Goal: Transaction & Acquisition: Purchase product/service

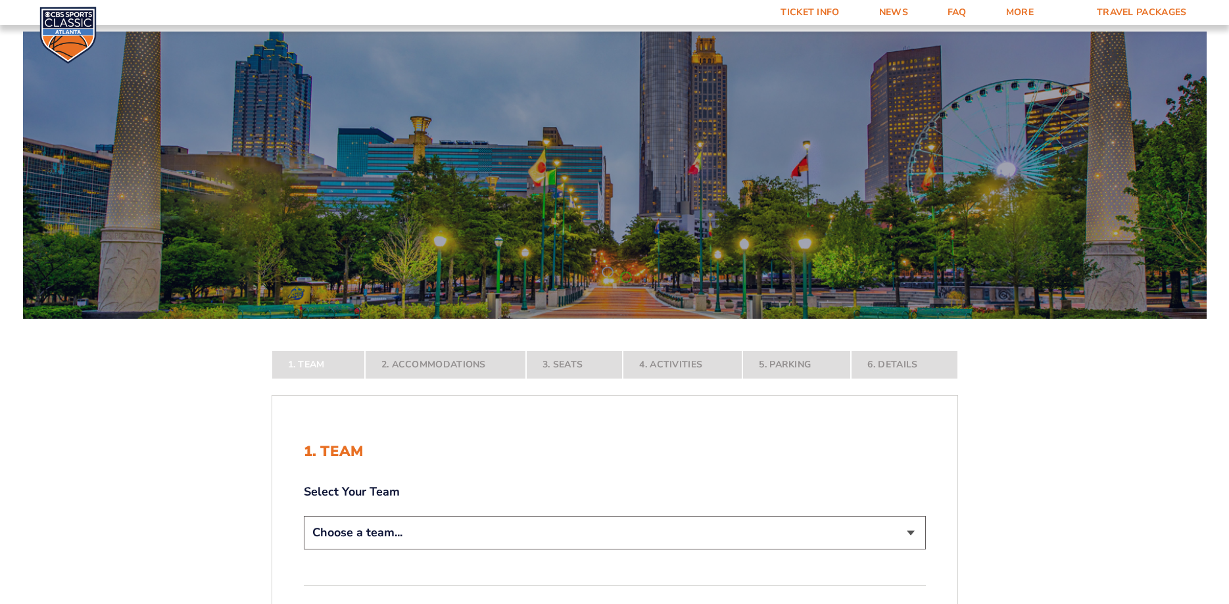
scroll to position [268, 0]
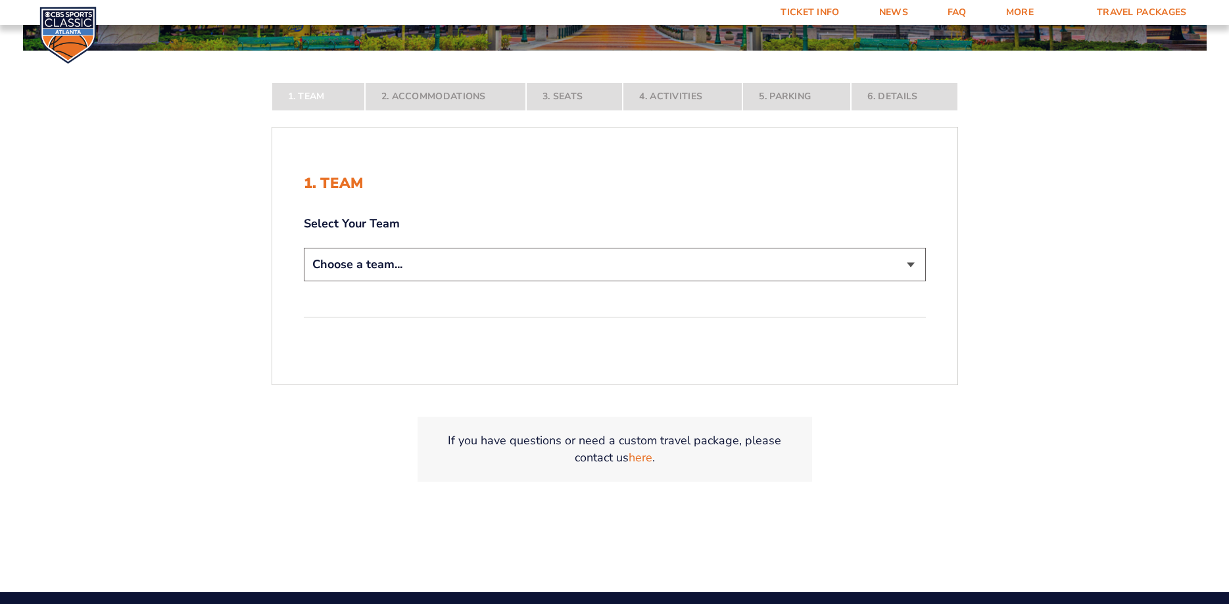
click at [304, 248] on select "Choose a team... [US_STATE] Wildcats [US_STATE] State Buckeyes [US_STATE] Tar H…" at bounding box center [615, 265] width 622 height 34
select select "12956"
click option "[US_STATE] Wildcats" at bounding box center [0, 0] width 0 height 0
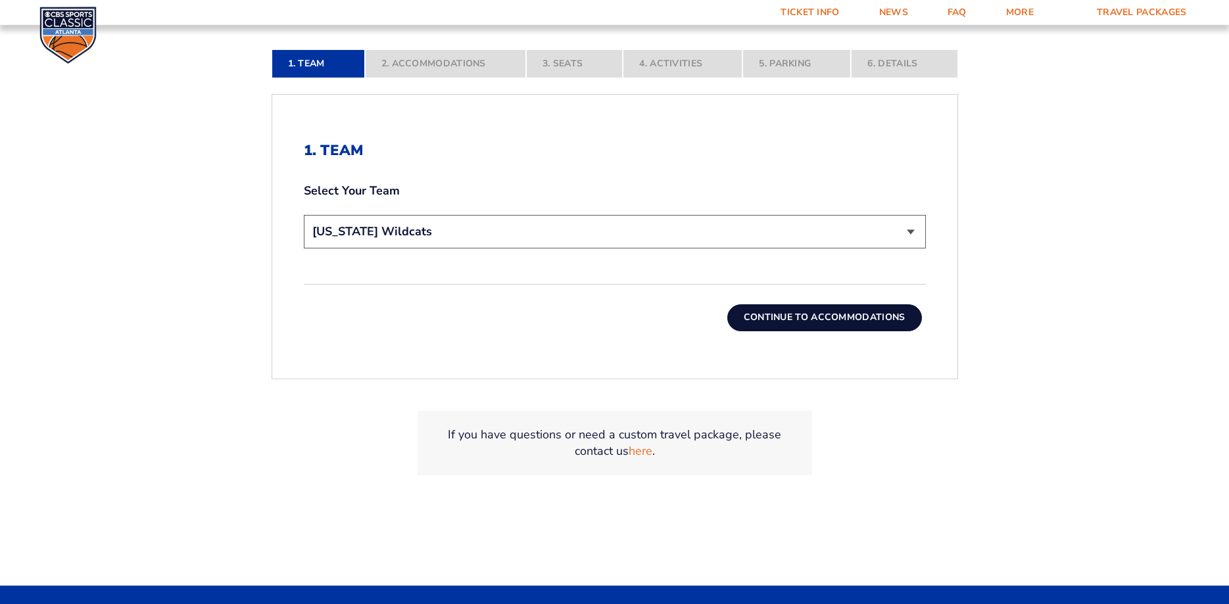
scroll to position [403, 0]
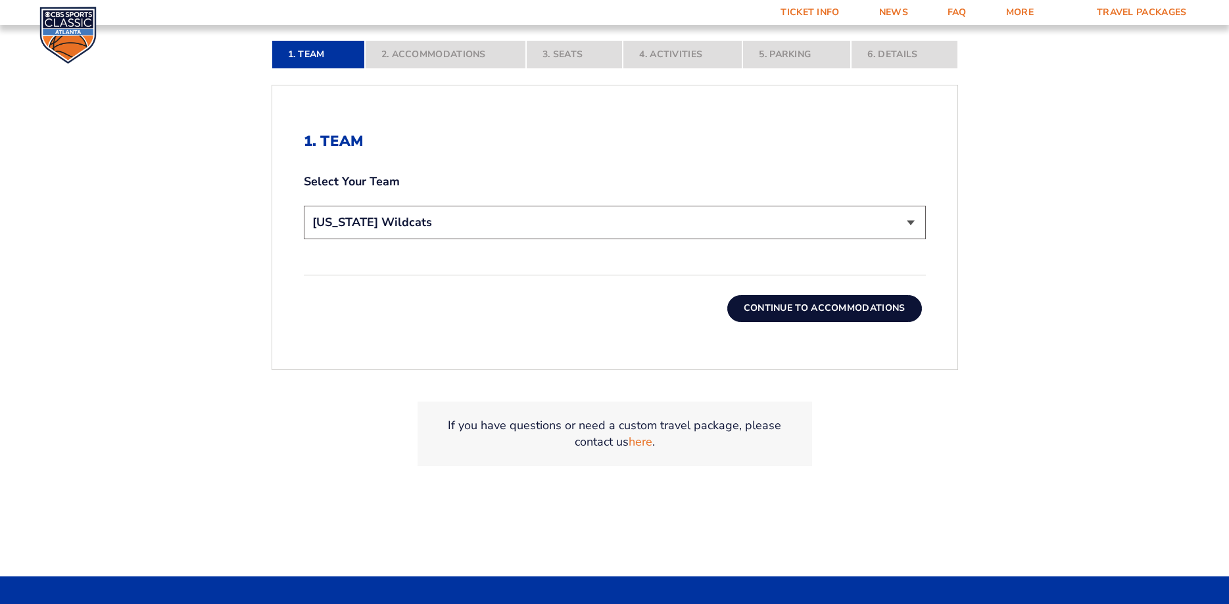
click at [820, 310] on button "Continue To Accommodations" at bounding box center [824, 308] width 195 height 26
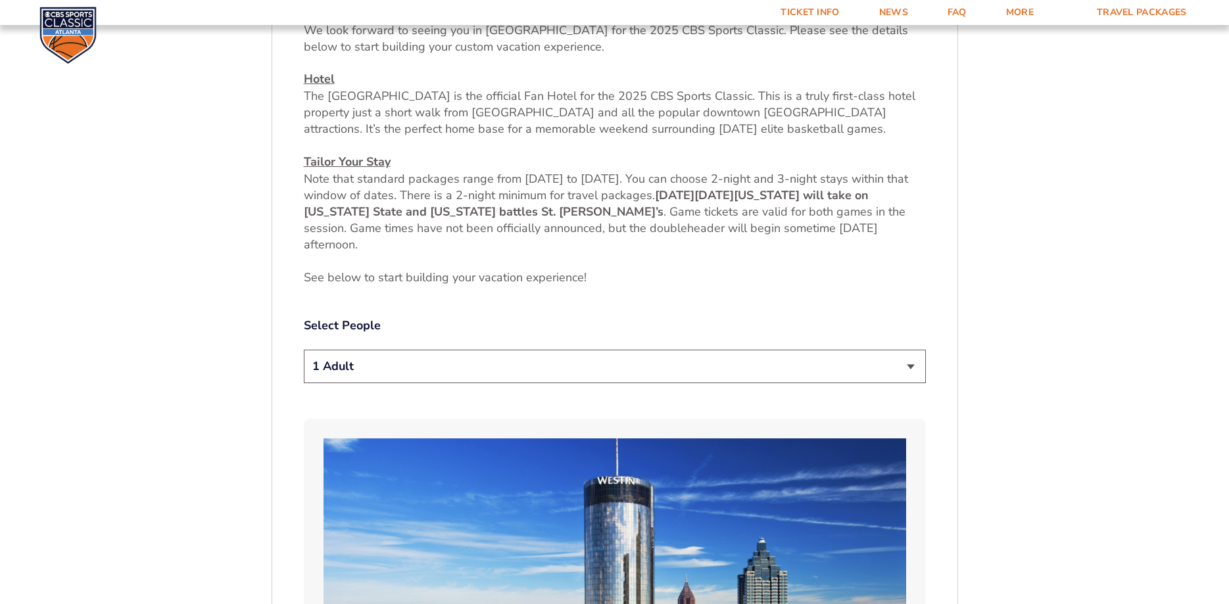
scroll to position [621, 0]
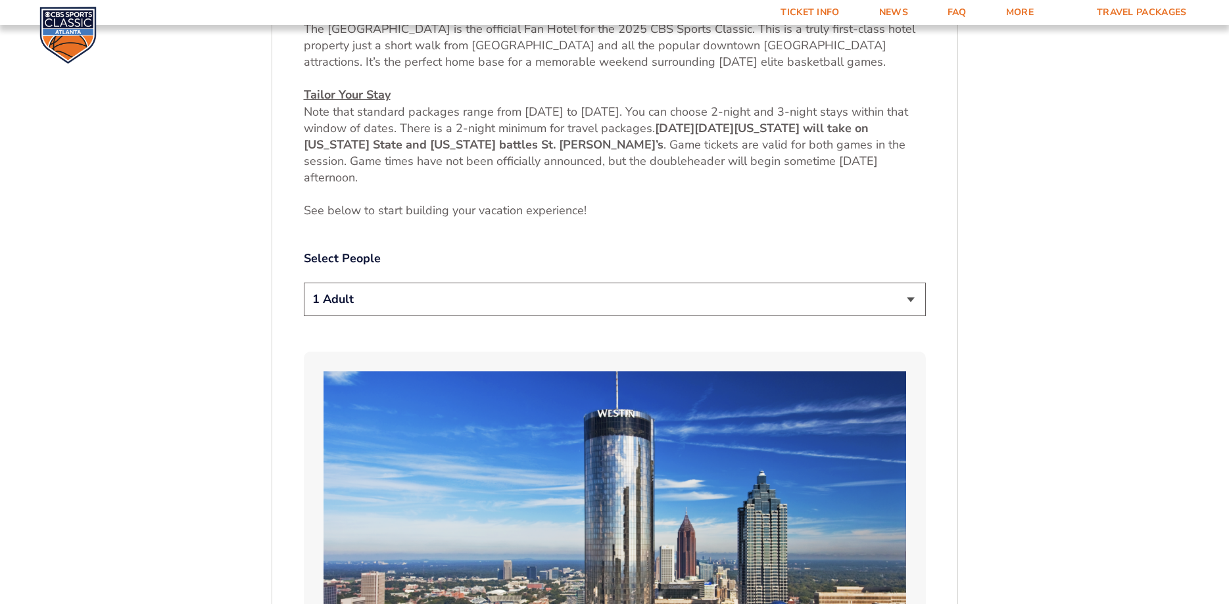
click at [304, 283] on select "1 Adult 2 Adults 3 Adults 4 Adults 2 Adults + 1 Child 2 Adults + 2 Children 2 A…" at bounding box center [615, 300] width 622 height 34
select select "2 Adults"
click option "2 Adults" at bounding box center [0, 0] width 0 height 0
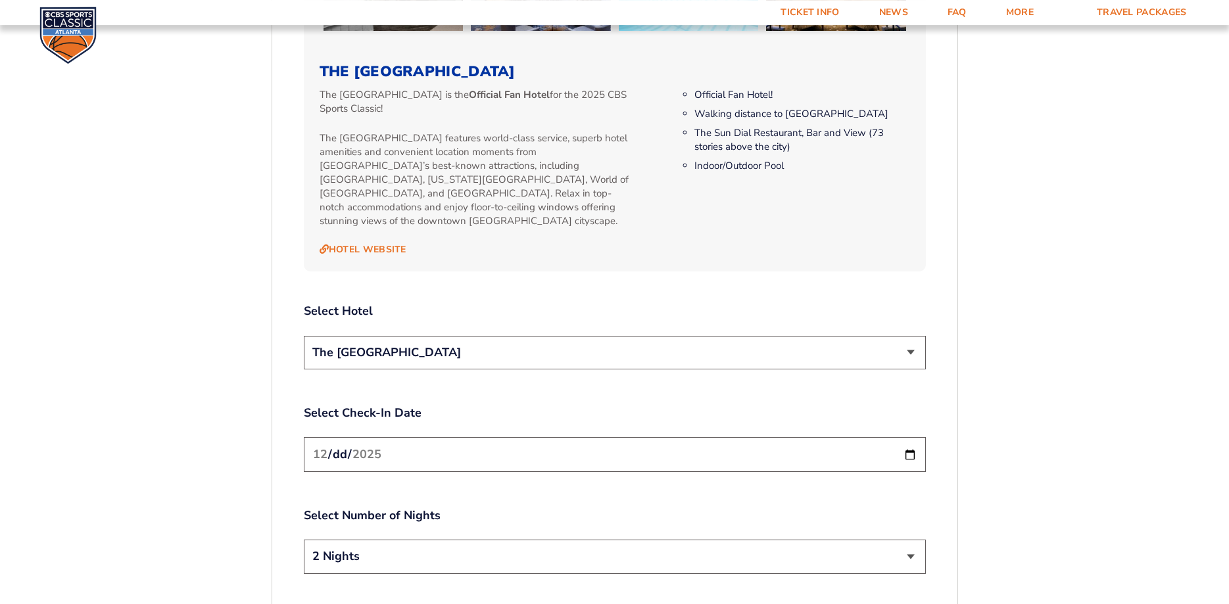
scroll to position [1426, 0]
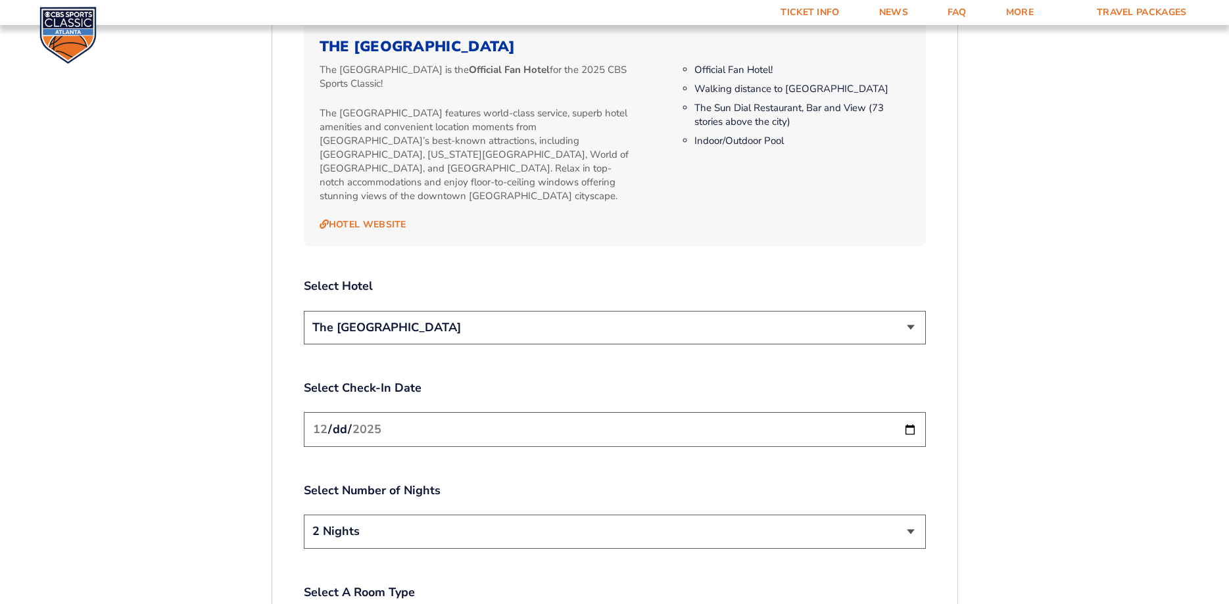
click at [304, 311] on select "The [GEOGRAPHIC_DATA]" at bounding box center [615, 328] width 622 height 34
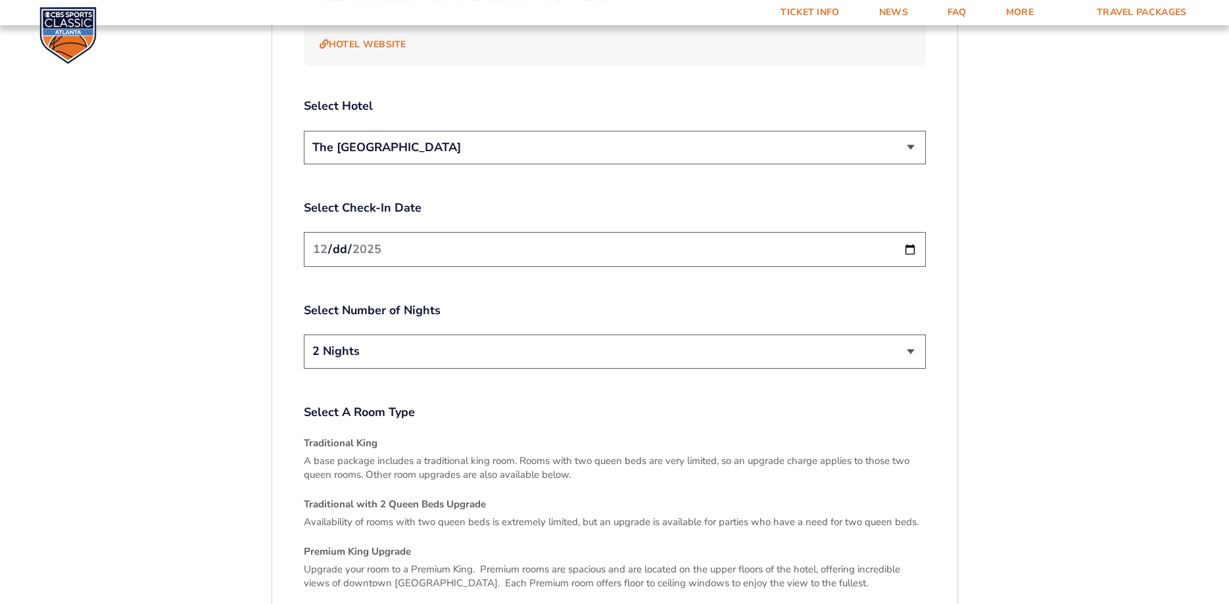
scroll to position [1627, 0]
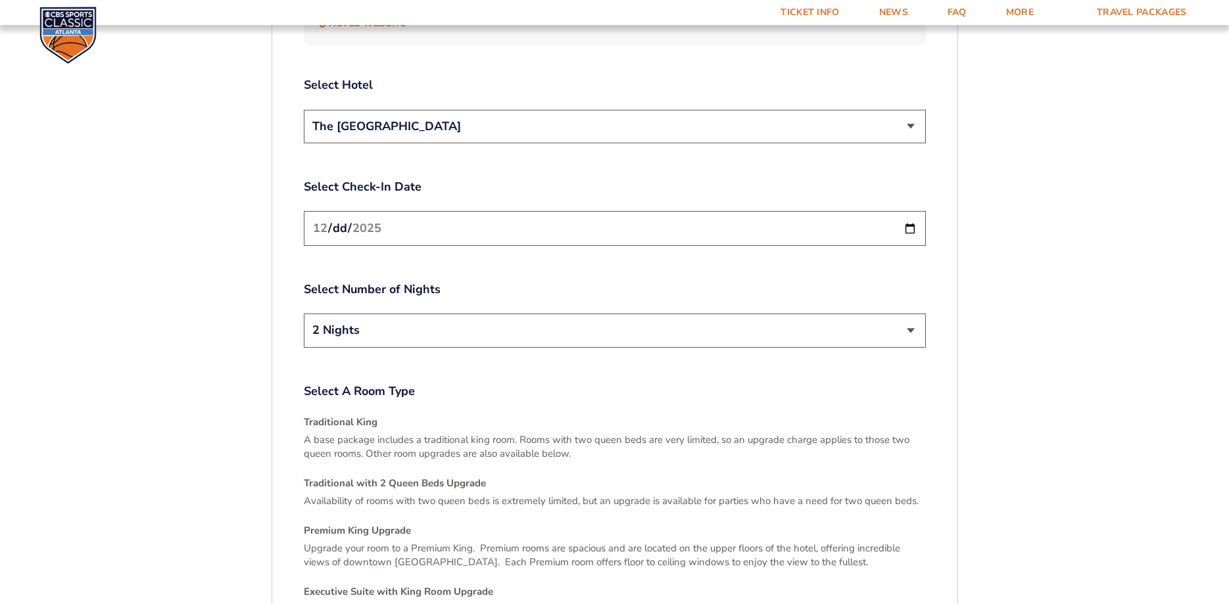
click at [304, 314] on select "2 Nights 3 Nights" at bounding box center [615, 331] width 622 height 34
select select "3 Nights"
click option "3 Nights" at bounding box center [0, 0] width 0 height 0
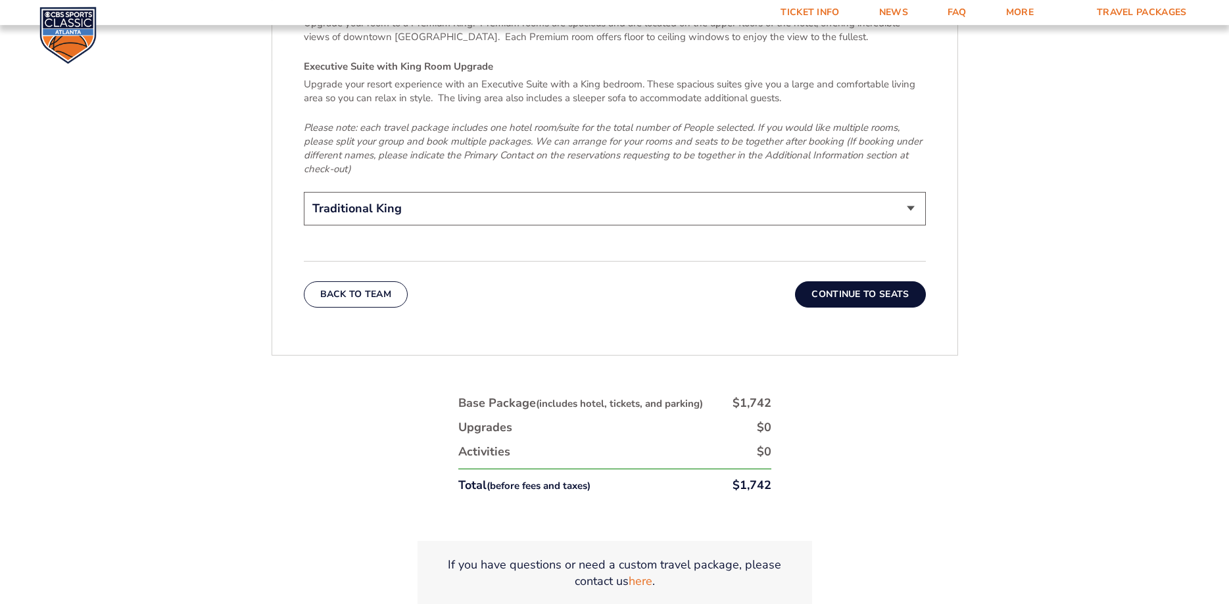
scroll to position [2164, 0]
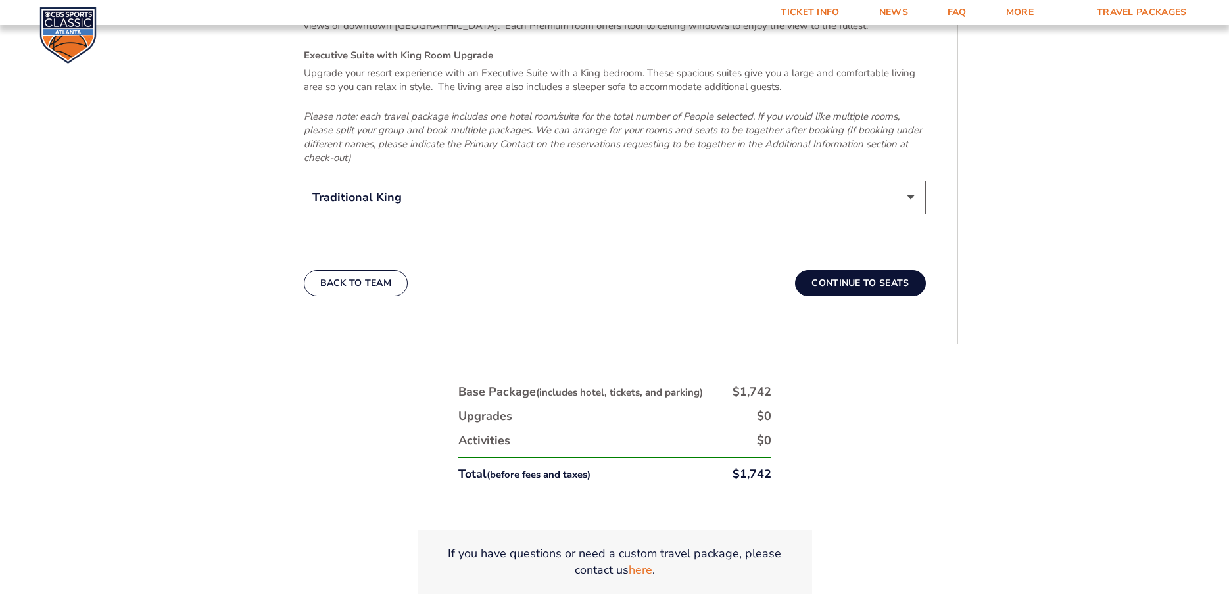
click at [304, 181] on select "Traditional King Traditional with 2 Queen Beds Upgrade (+$45 per night) Premium…" at bounding box center [615, 198] width 622 height 34
select select "Traditional with 2 Queen Beds Upgrade"
click option "Traditional with 2 Queen Beds Upgrade (+$45 per night)" at bounding box center [0, 0] width 0 height 0
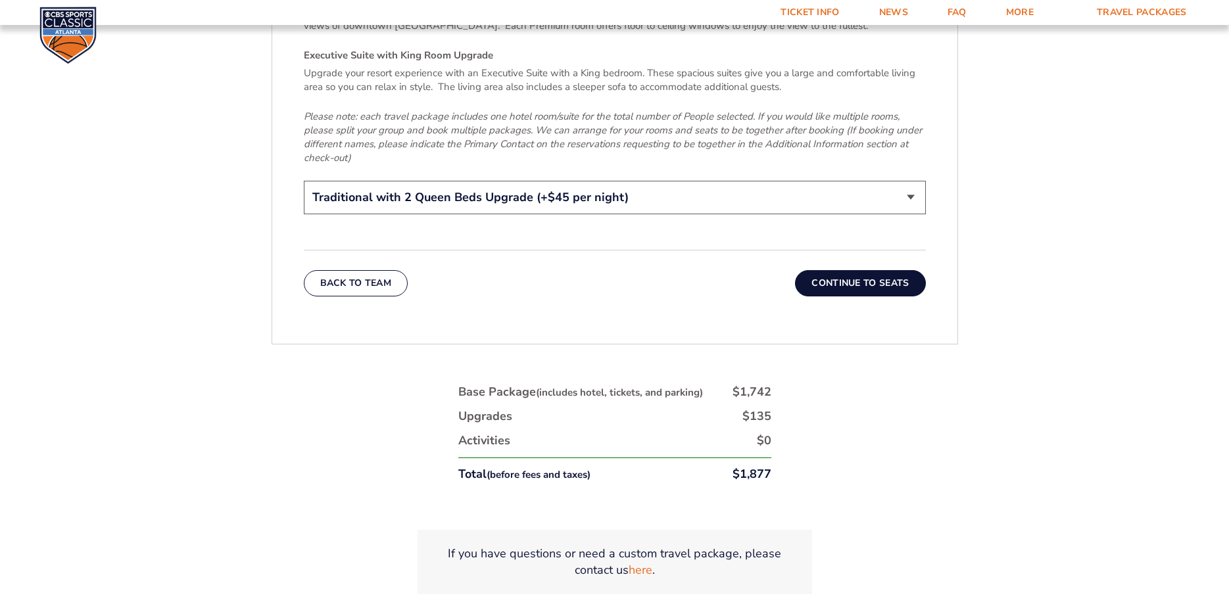
click at [860, 270] on button "Continue To Seats" at bounding box center [860, 283] width 130 height 26
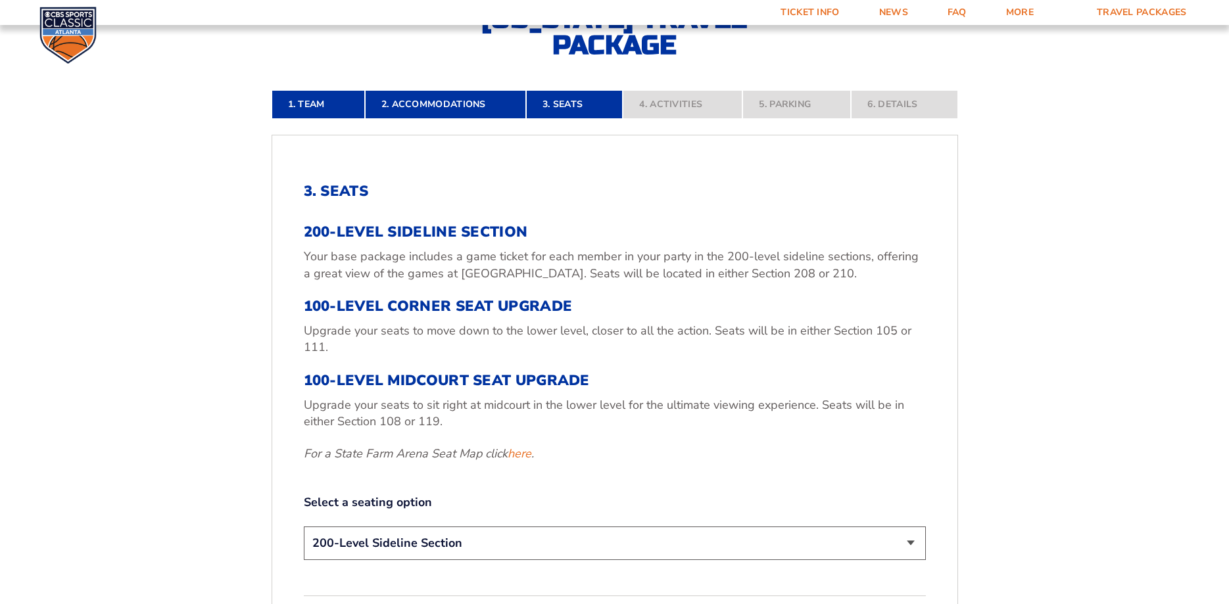
scroll to position [420, 0]
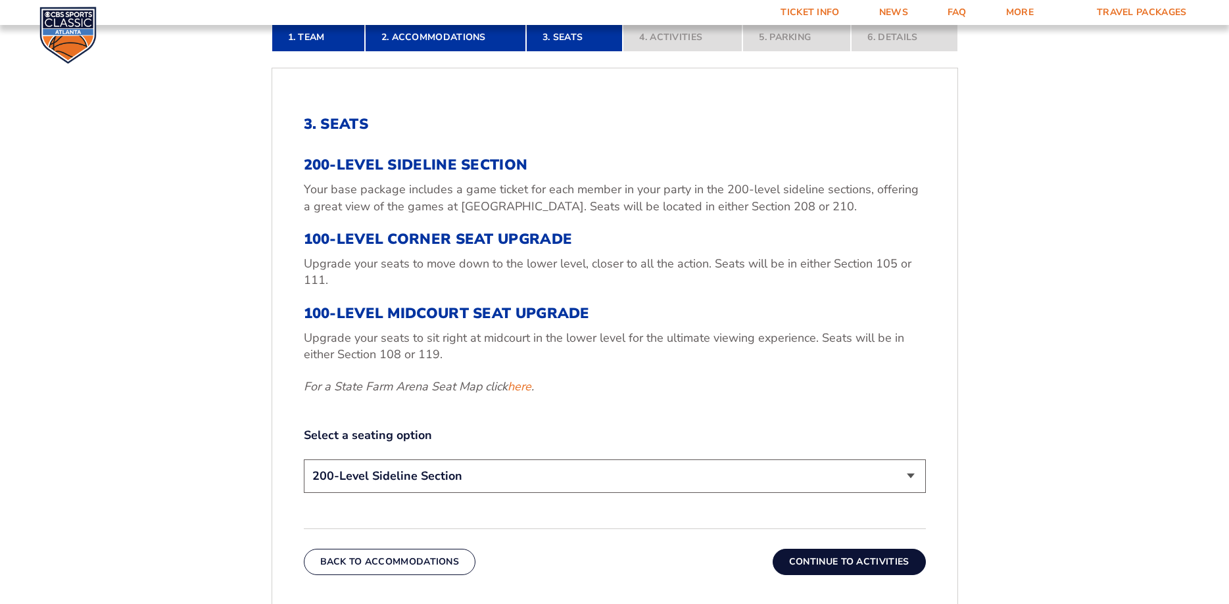
click at [304, 460] on select "200-Level Sideline Section 100-Level Corner Seat Upgrade (+$120 per person) 100…" at bounding box center [615, 477] width 622 height 34
click at [1042, 389] on form "[US_STATE] [US_STATE] Travel Package [US_STATE][GEOGRAPHIC_DATA] [US_STATE] Sta…" at bounding box center [614, 258] width 1229 height 1356
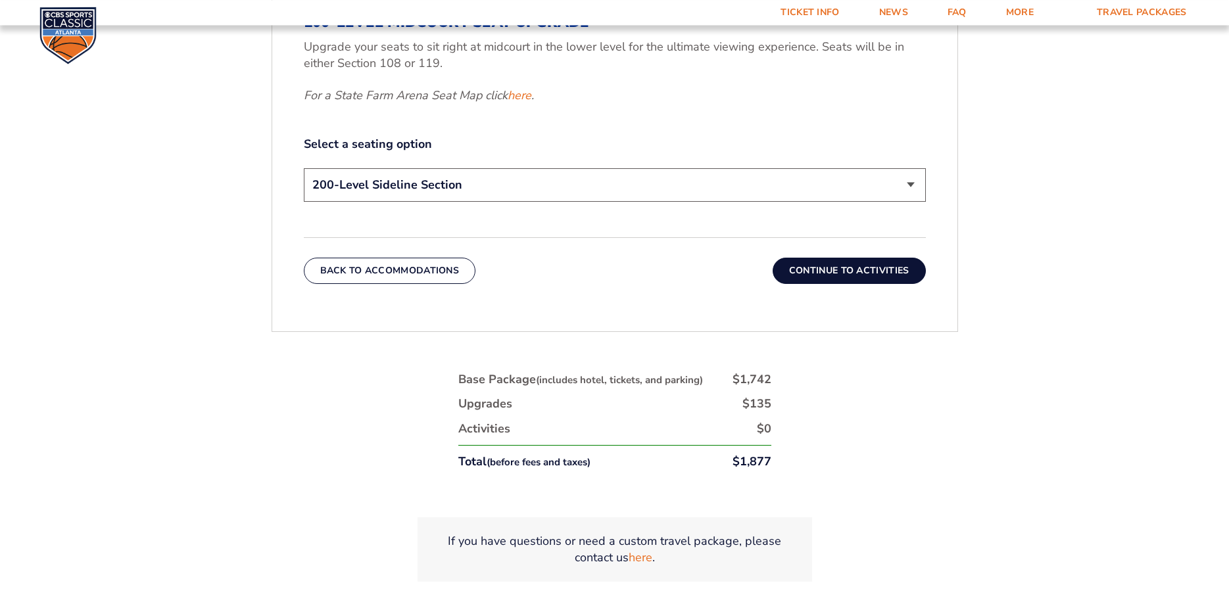
scroll to position [688, 0]
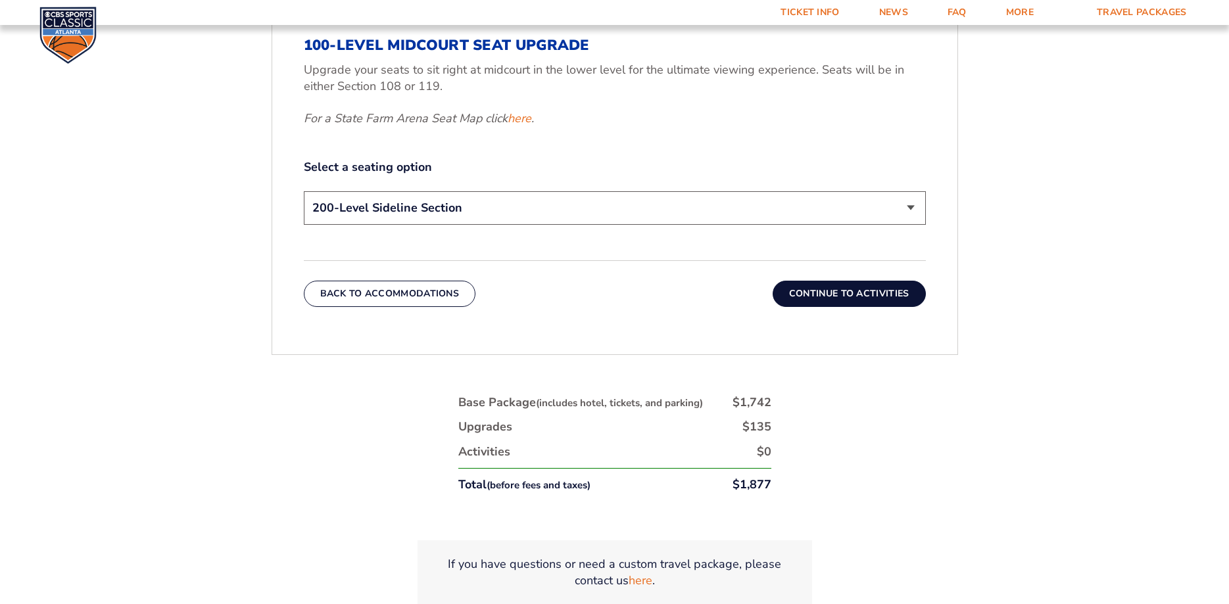
click at [829, 294] on button "Continue To Activities" at bounding box center [849, 294] width 153 height 26
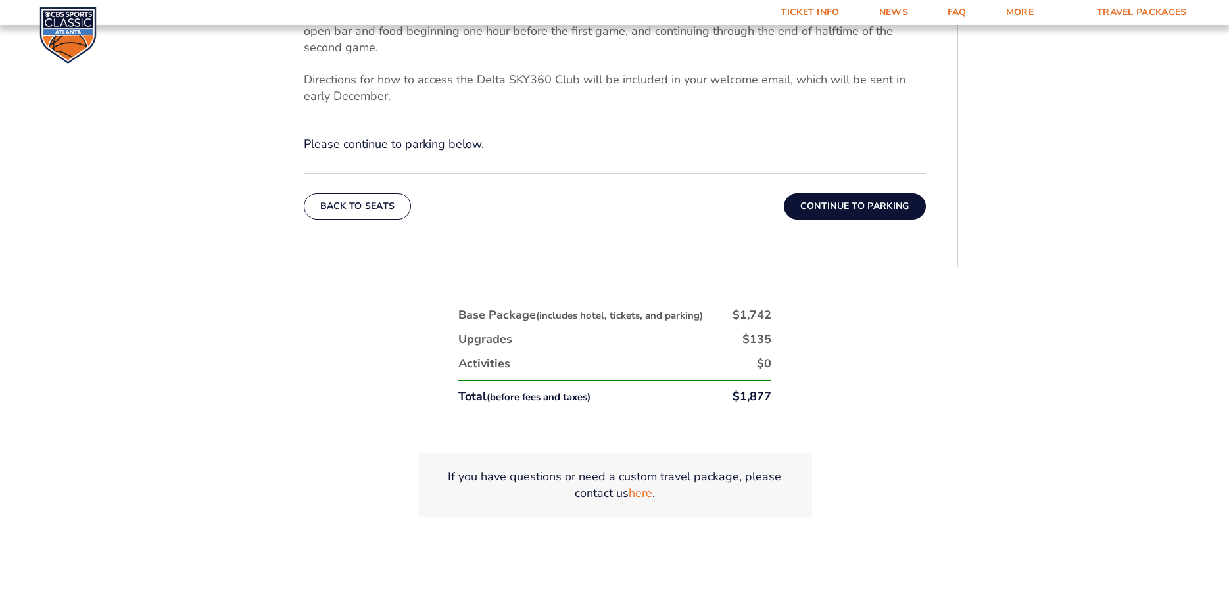
scroll to position [621, 0]
click at [821, 207] on button "Continue To Parking" at bounding box center [855, 204] width 142 height 26
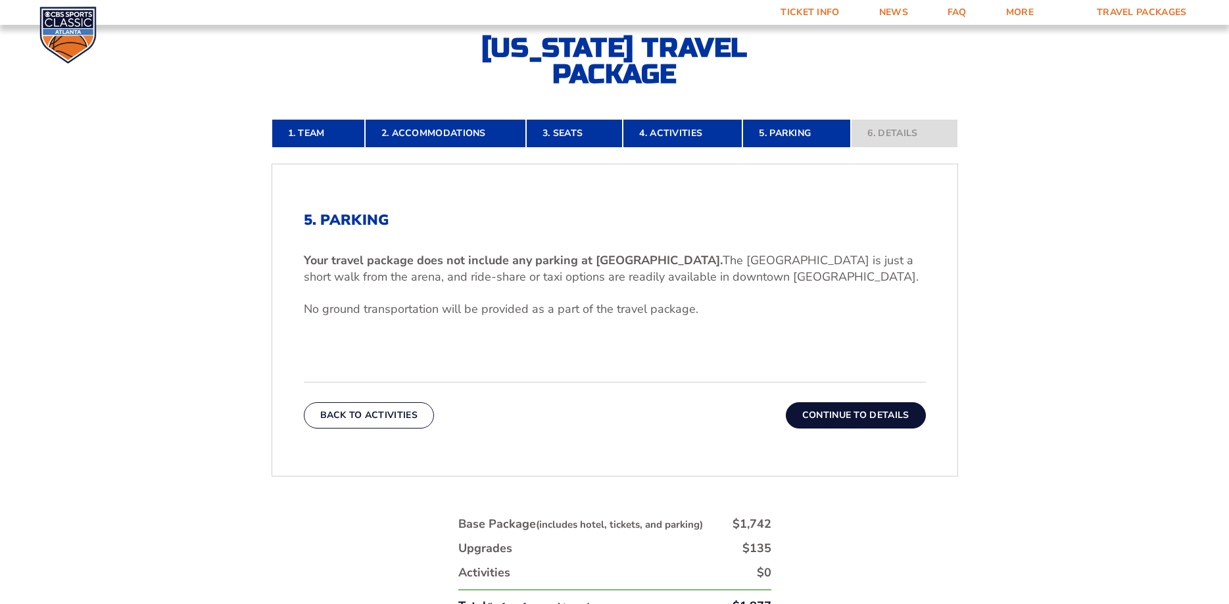
scroll to position [285, 0]
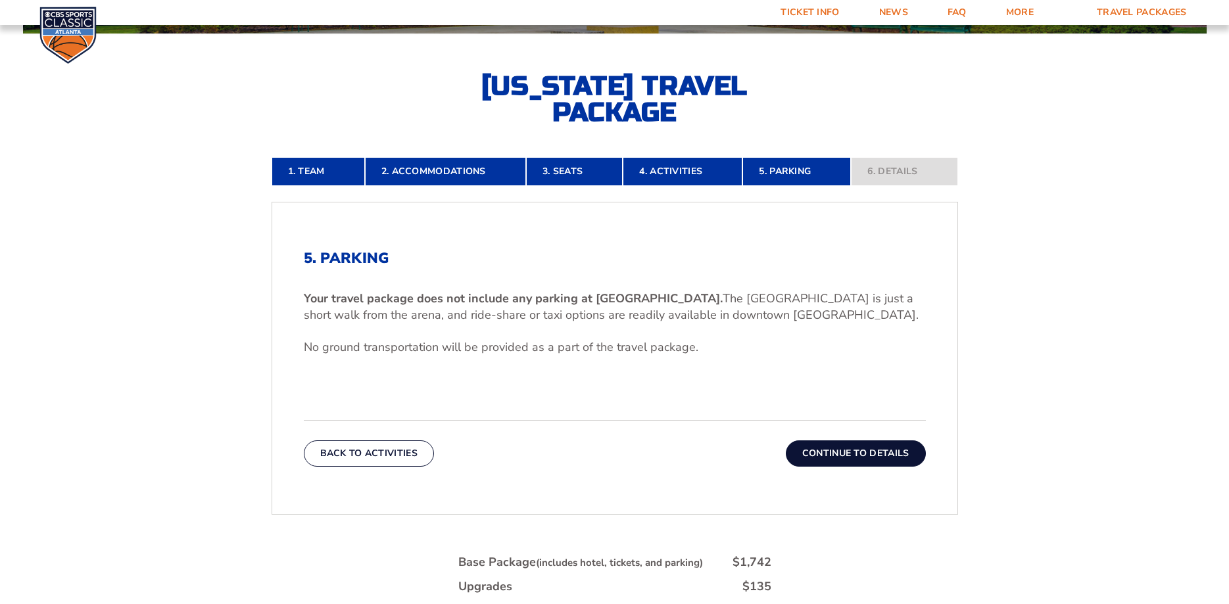
click at [856, 457] on button "Continue To Details" at bounding box center [856, 454] width 140 height 26
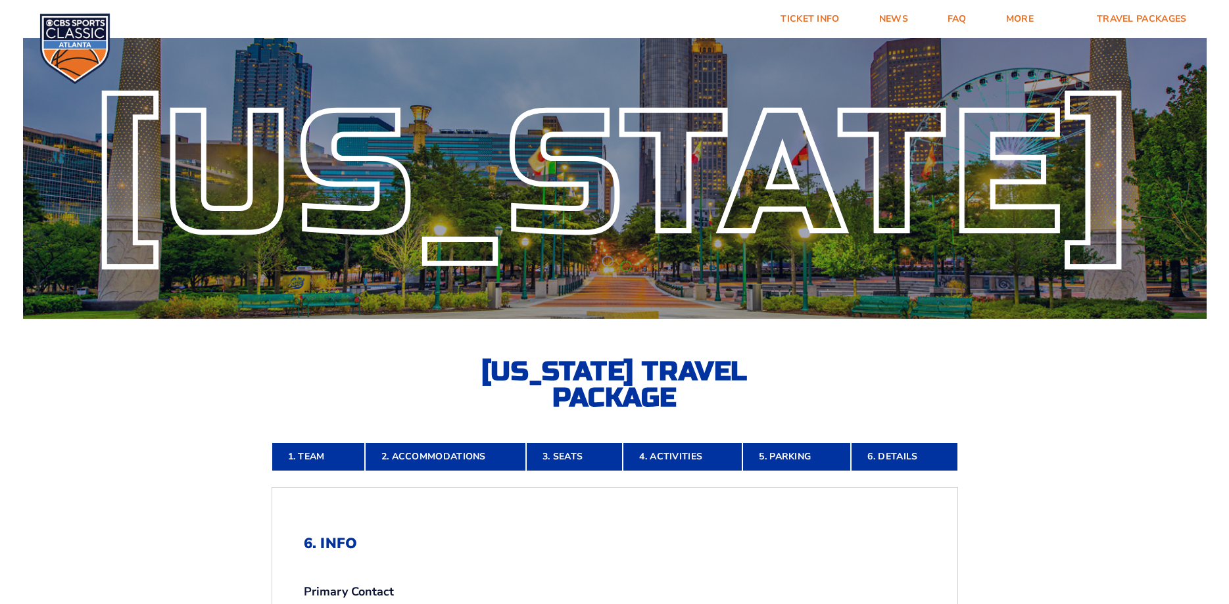
scroll to position [134, 0]
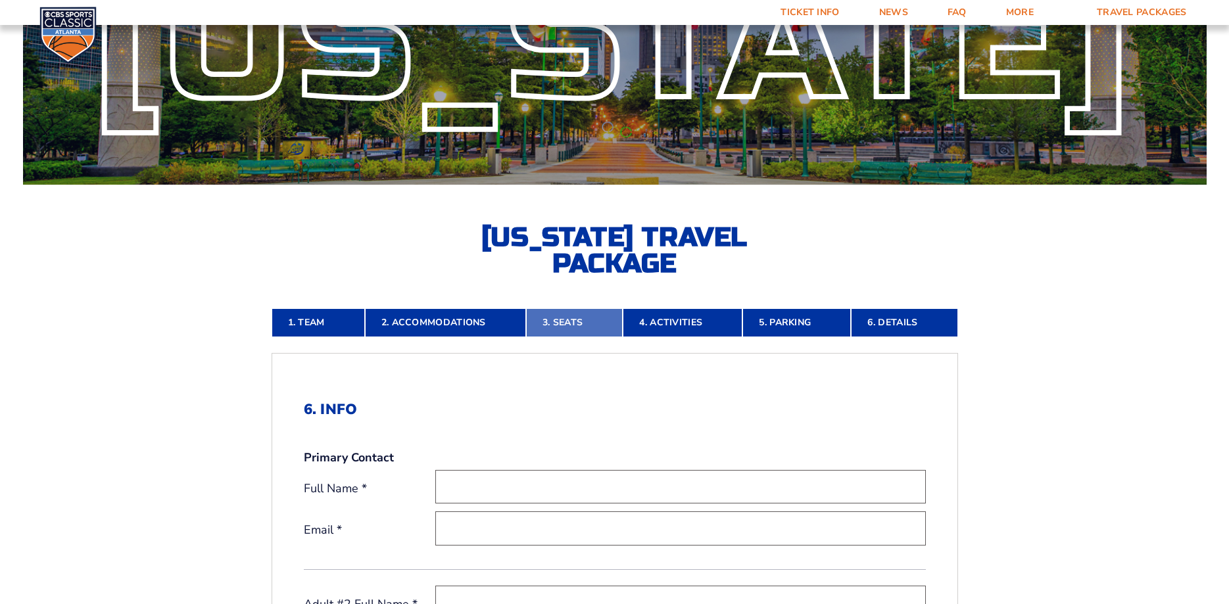
click at [572, 314] on link "3. Seats" at bounding box center [574, 322] width 97 height 29
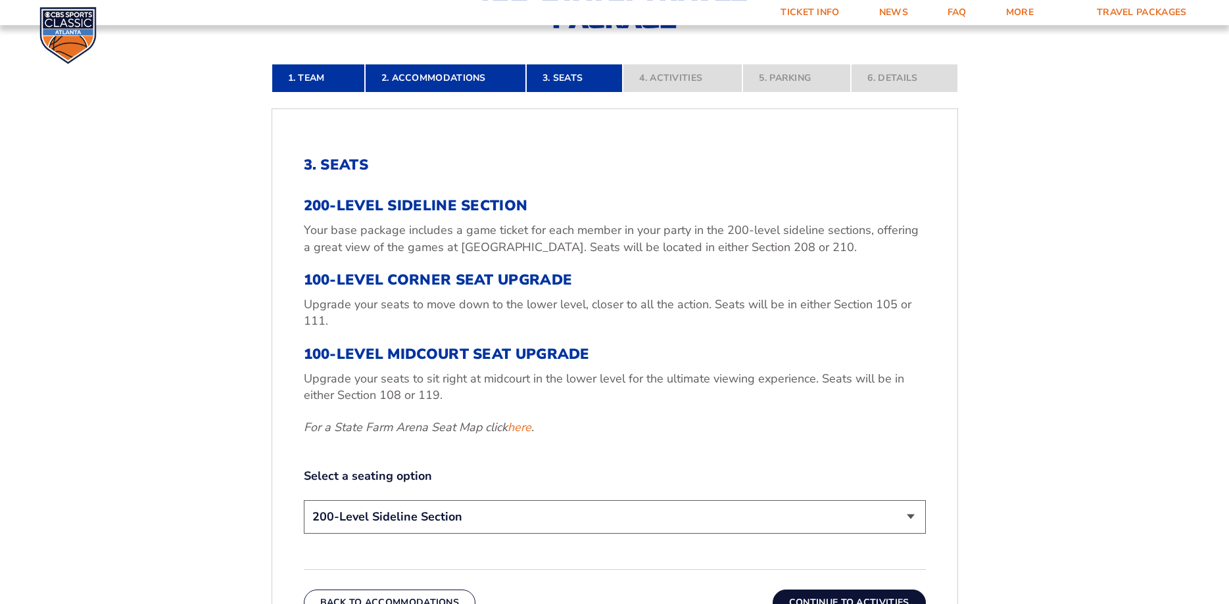
scroll to position [621, 0]
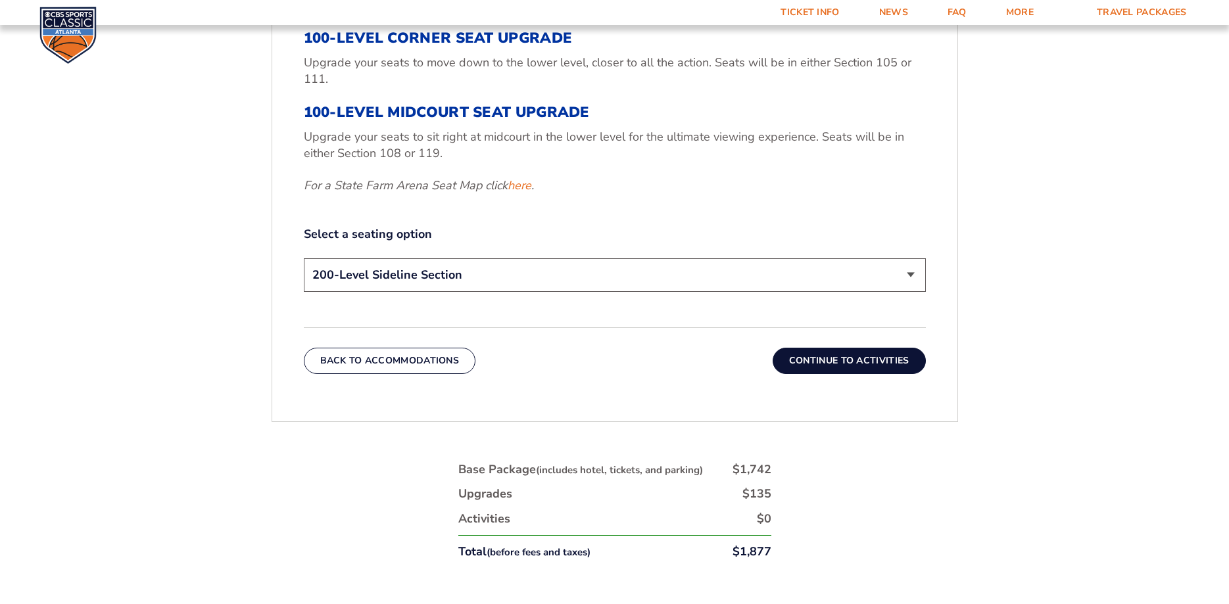
click at [304, 258] on select "200-Level Sideline Section 100-Level Corner Seat Upgrade (+$120 per person) 100…" at bounding box center [615, 275] width 622 height 34
select select "100-Level Corner Seat Upgrade"
click option "100-Level Corner Seat Upgrade (+$120 per person)" at bounding box center [0, 0] width 0 height 0
click at [849, 361] on button "Continue To Activities" at bounding box center [849, 361] width 153 height 26
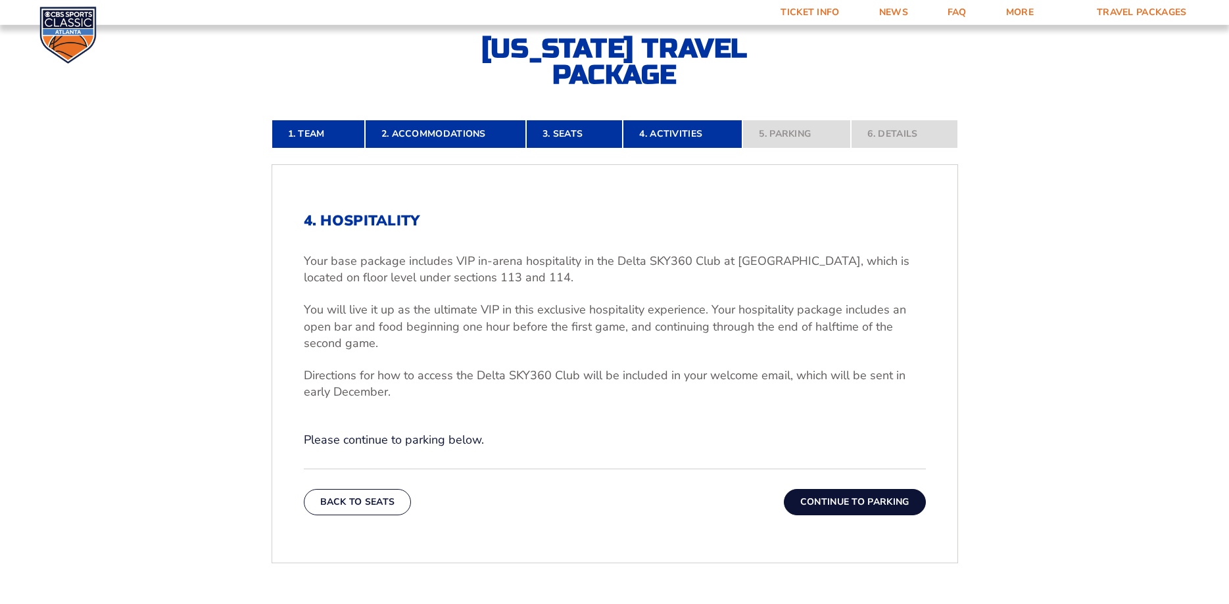
scroll to position [420, 0]
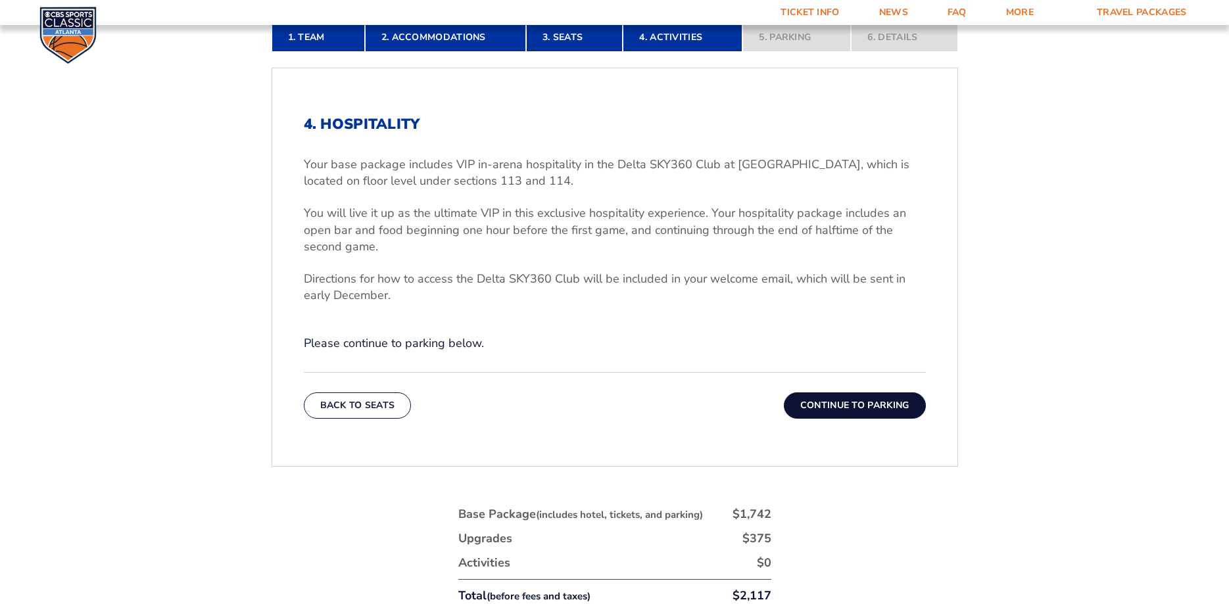
click at [848, 410] on button "Continue To Parking" at bounding box center [855, 406] width 142 height 26
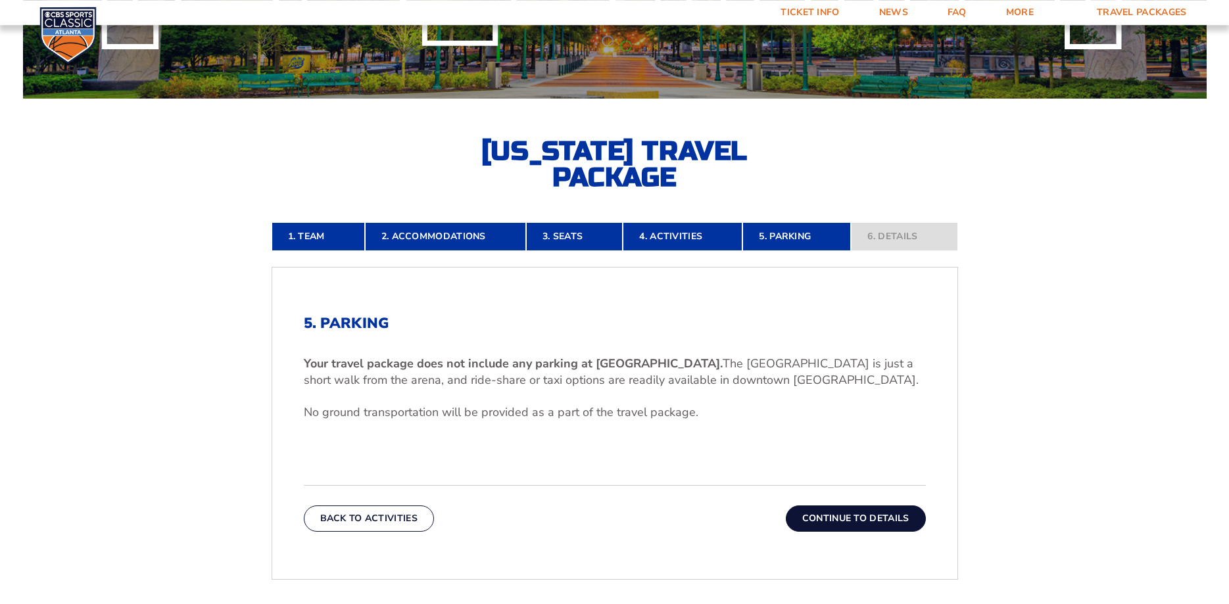
scroll to position [201, 0]
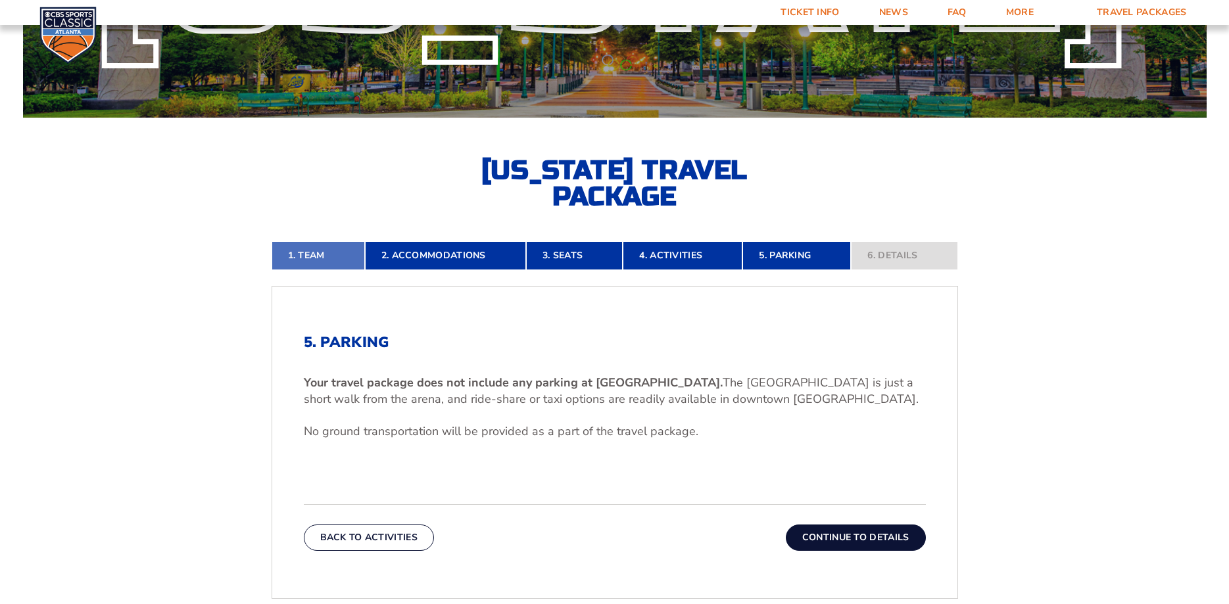
click at [310, 257] on link "1. Team" at bounding box center [318, 255] width 93 height 29
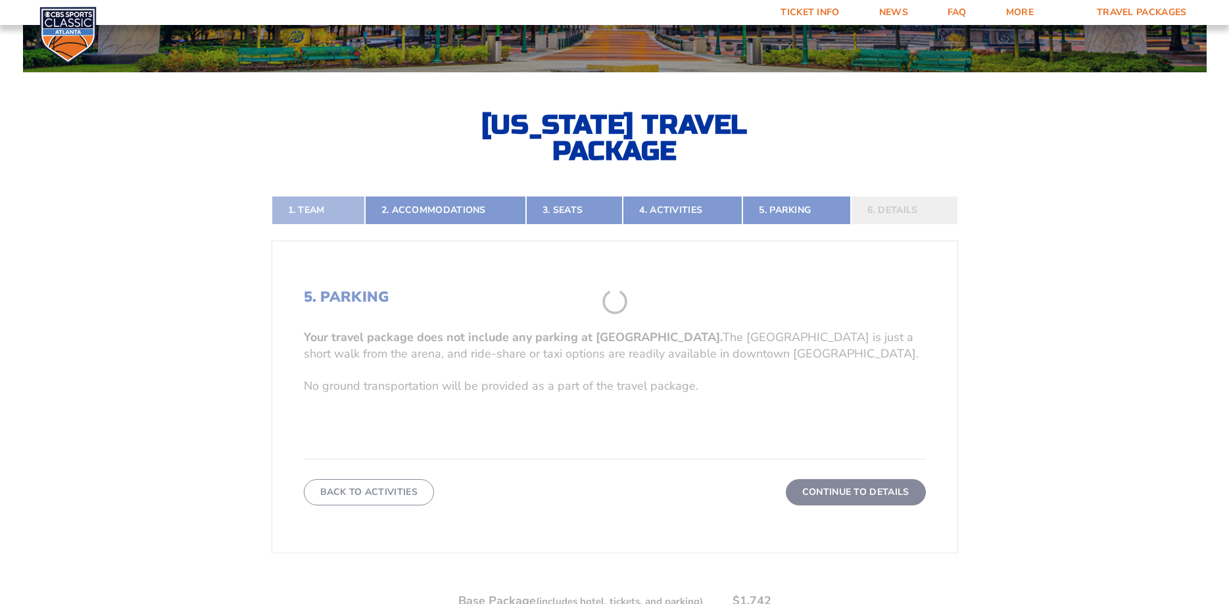
scroll to position [285, 0]
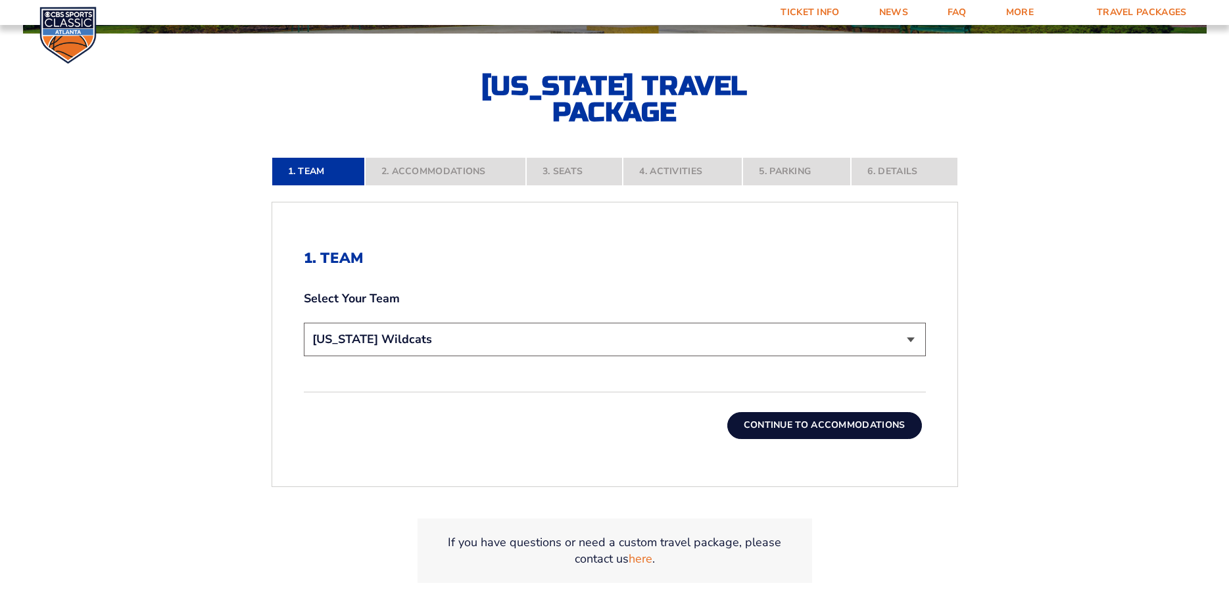
click at [441, 170] on nav "1. Team 2. Accommodations 3. Seats 4. Activities 5. Parking 6. Details" at bounding box center [615, 171] width 687 height 29
click at [829, 422] on button "Continue To Accommodations" at bounding box center [824, 425] width 195 height 26
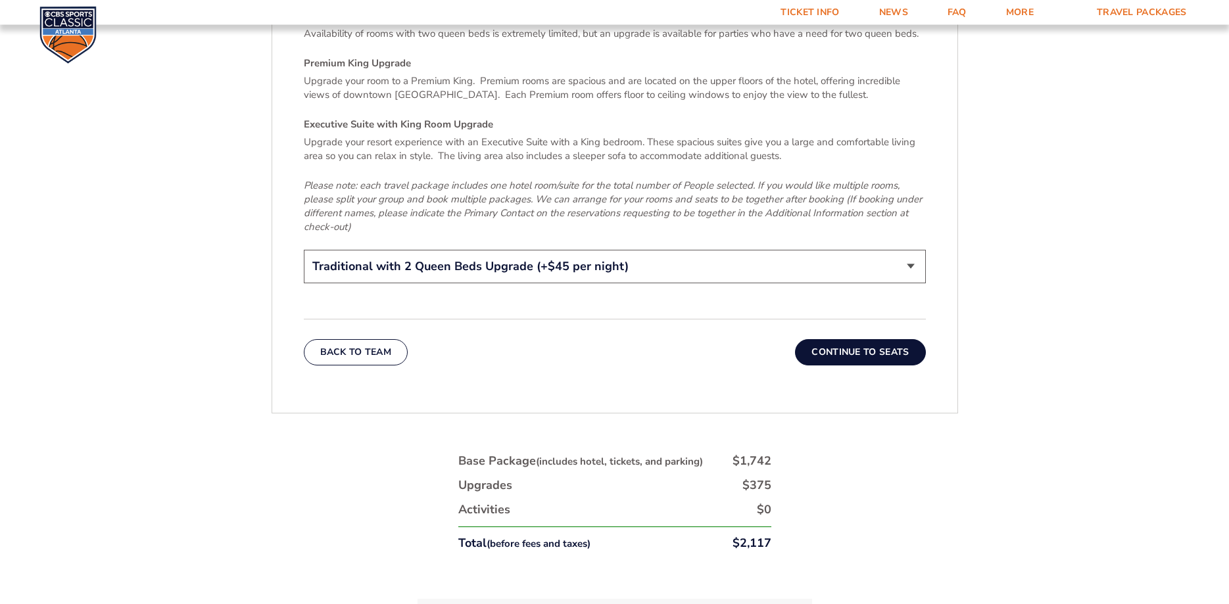
scroll to position [2164, 0]
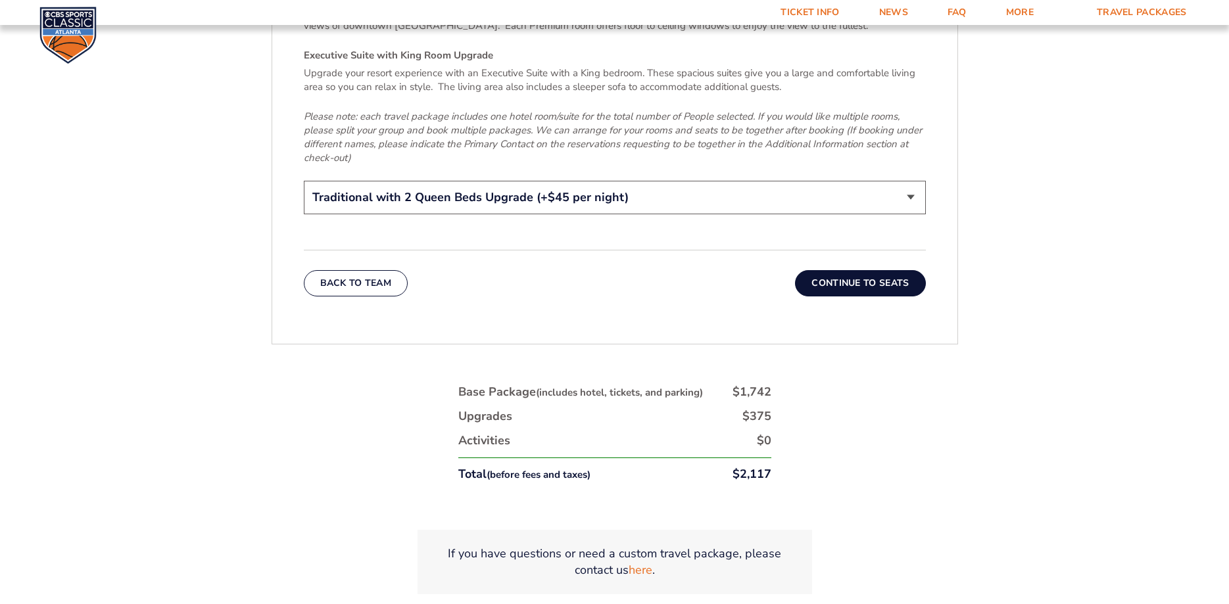
click at [868, 270] on button "Continue To Seats" at bounding box center [860, 283] width 130 height 26
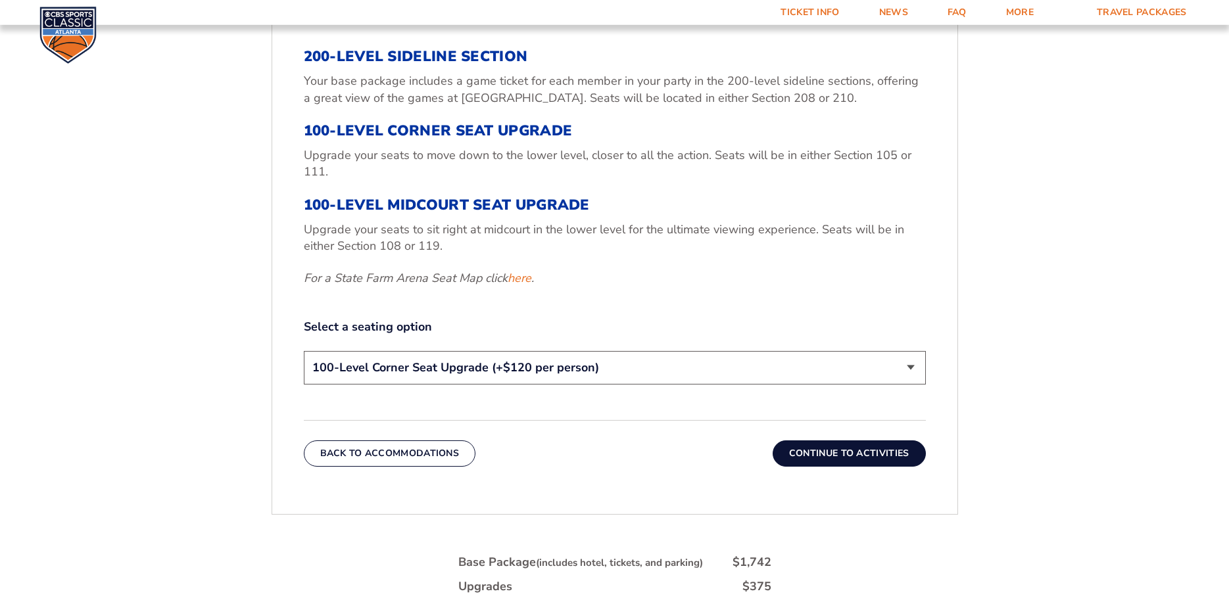
scroll to position [554, 0]
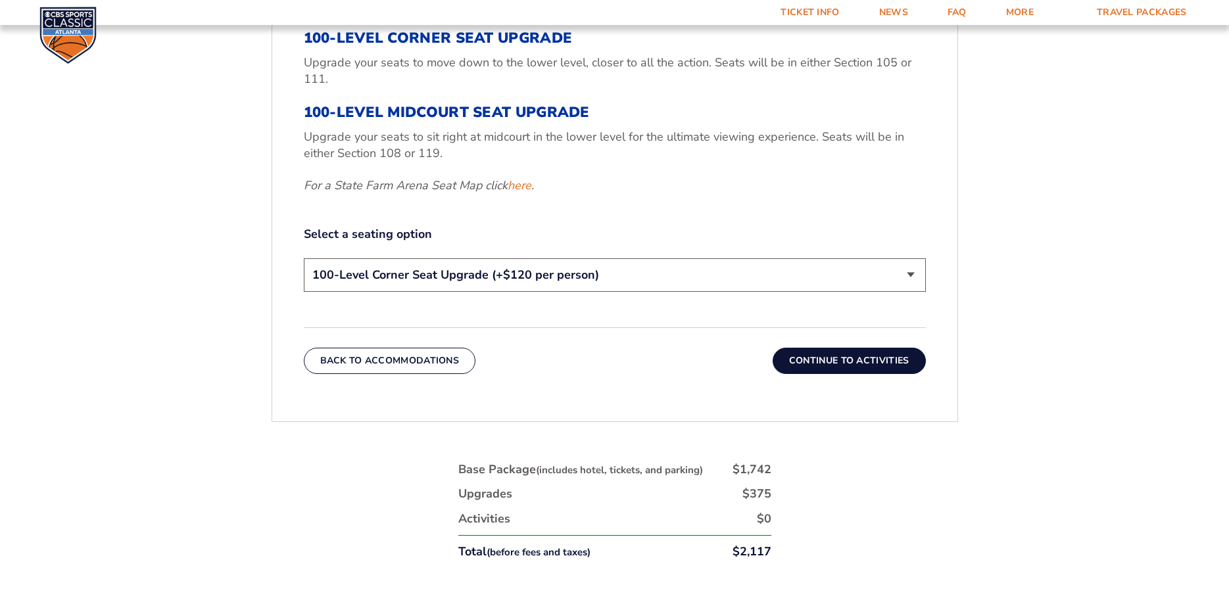
click at [849, 364] on button "Continue To Activities" at bounding box center [849, 361] width 153 height 26
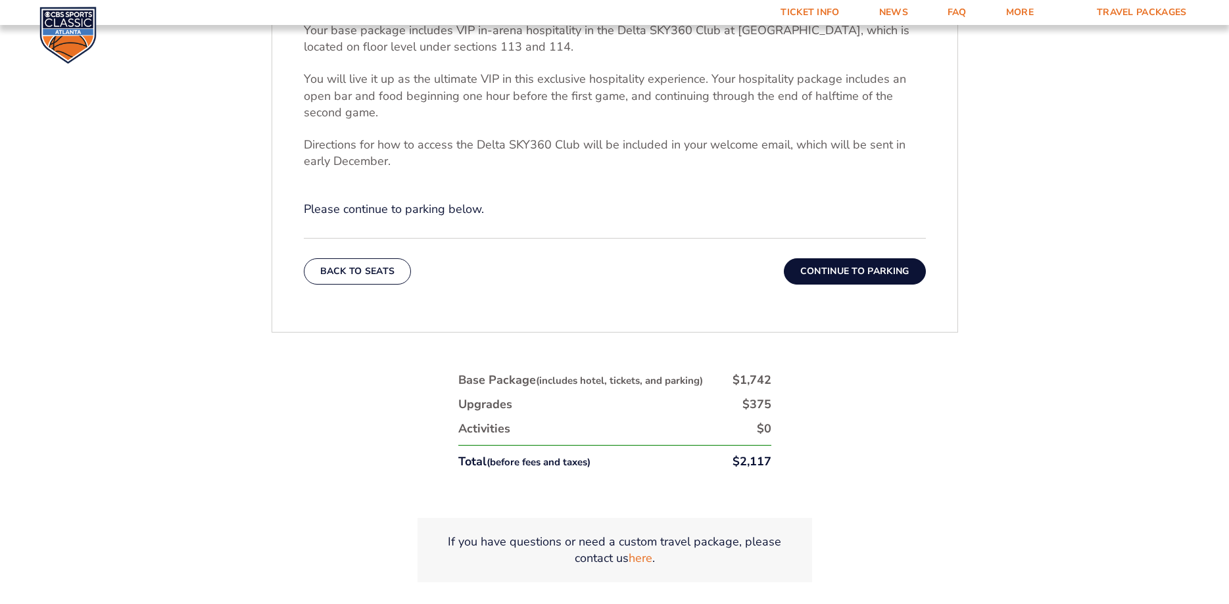
click at [855, 274] on button "Continue To Parking" at bounding box center [855, 271] width 142 height 26
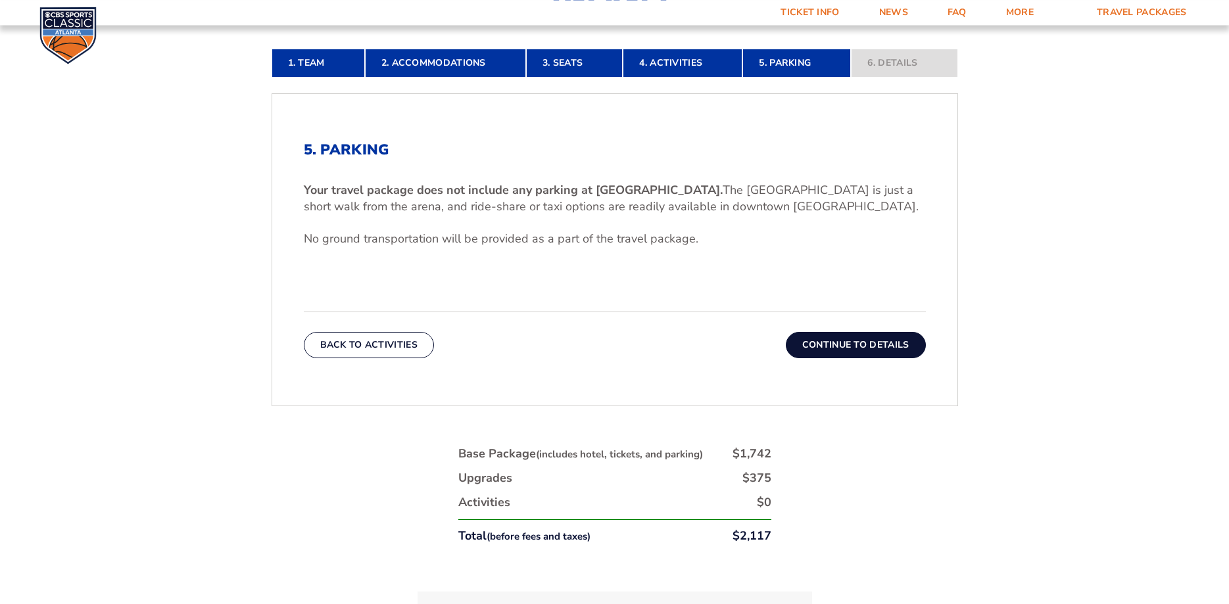
scroll to position [420, 0]
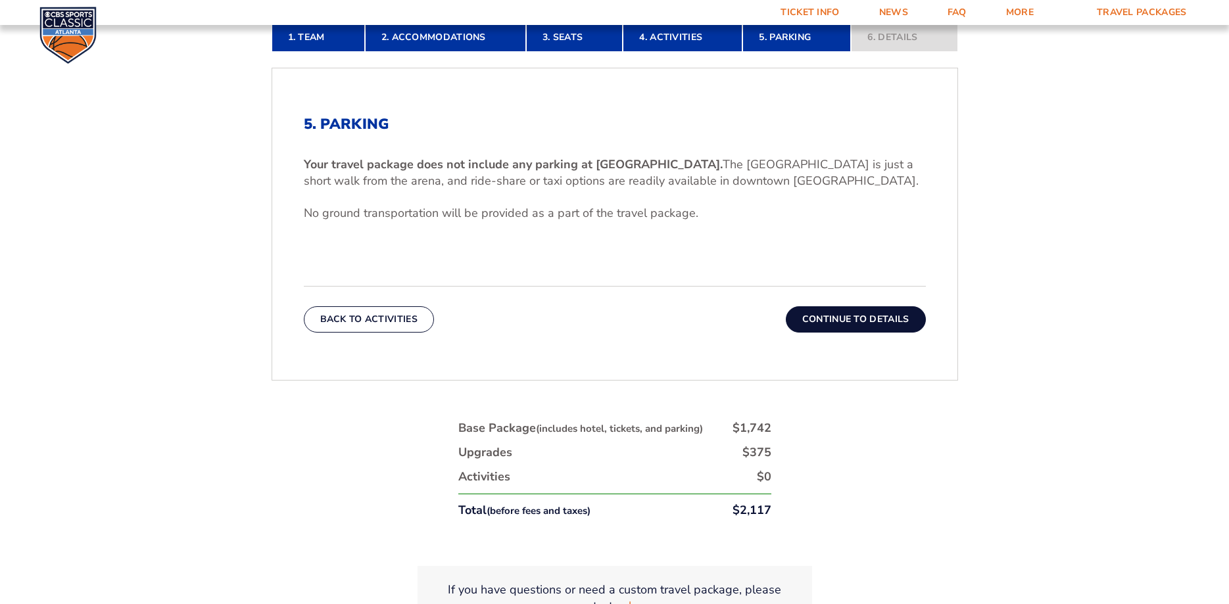
click at [860, 323] on button "Continue To Details" at bounding box center [856, 319] width 140 height 26
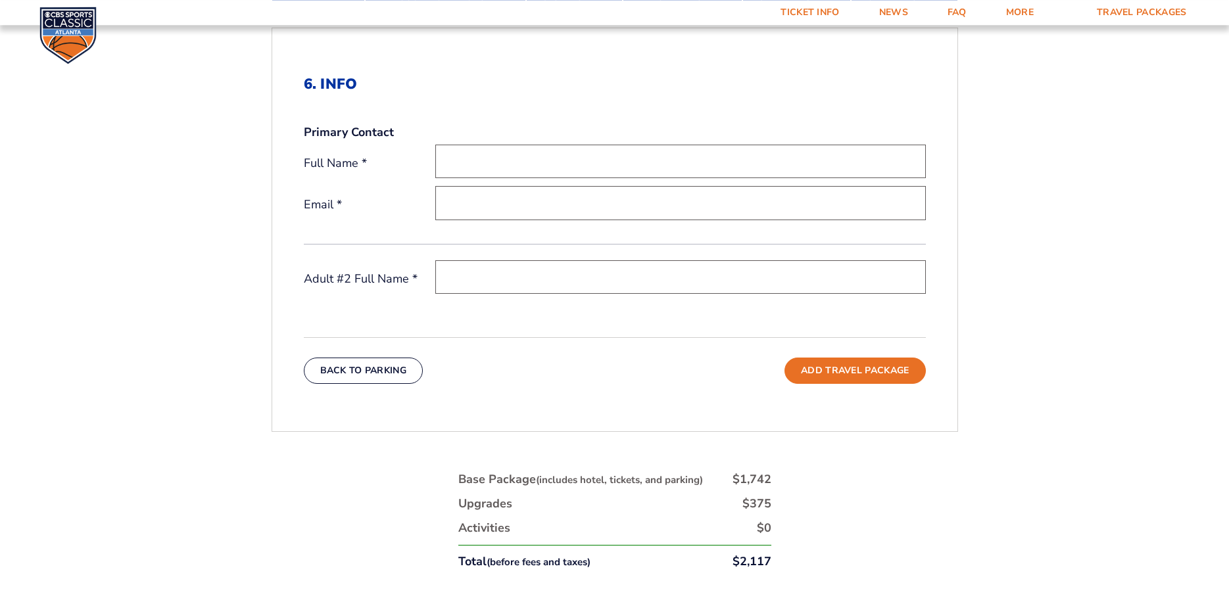
scroll to position [487, 0]
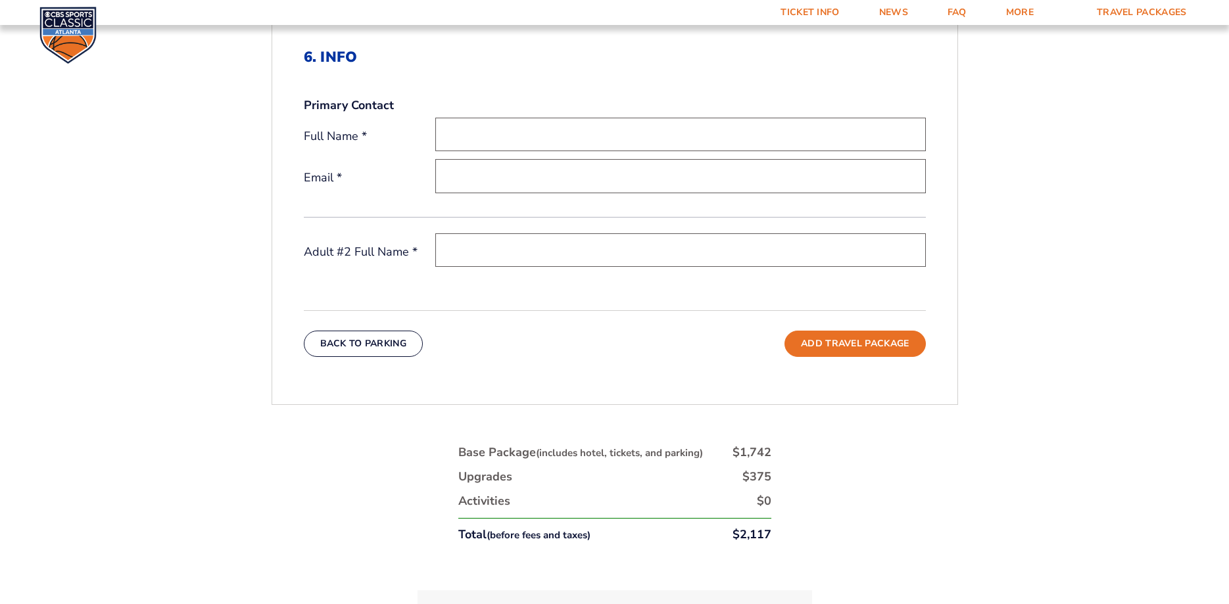
click at [579, 139] on input "text" at bounding box center [680, 135] width 491 height 34
type input "j"
type input "[PERSON_NAME]"
type input "[EMAIL_ADDRESS][DOMAIN_NAME]"
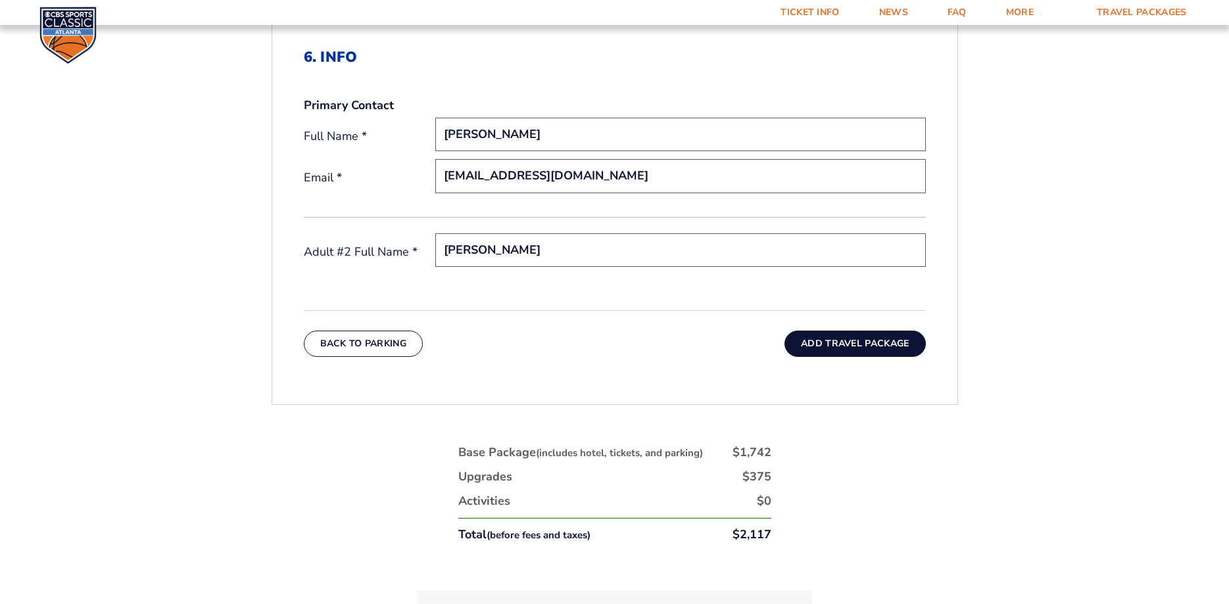
type input "[PERSON_NAME]"
click at [852, 343] on button "Add Travel Package" at bounding box center [855, 344] width 141 height 26
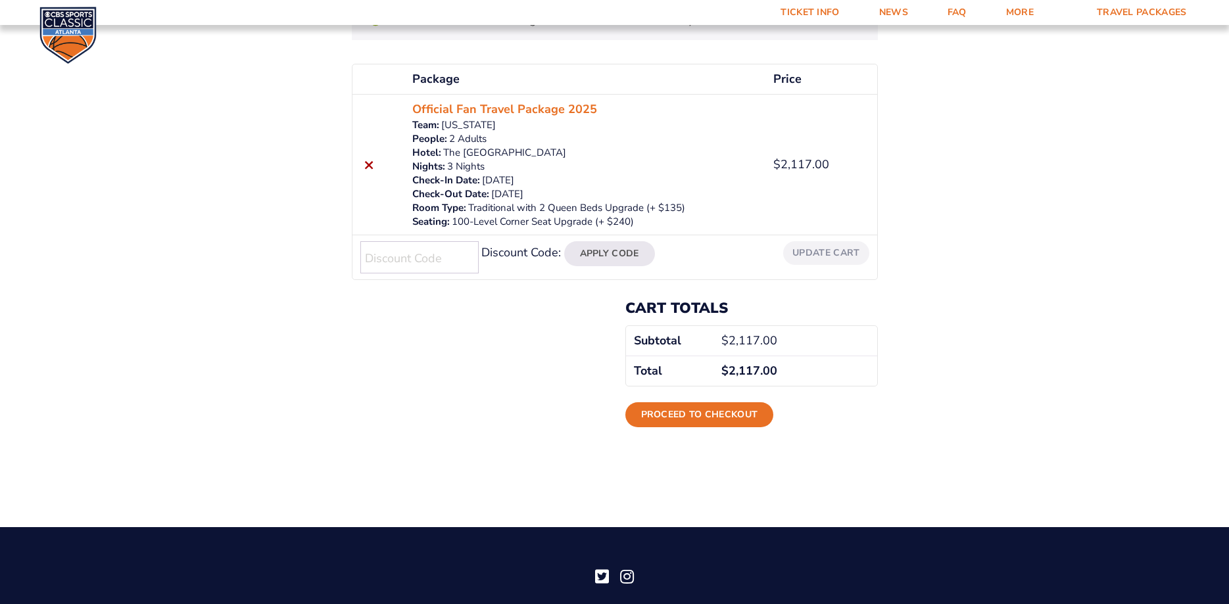
scroll to position [134, 0]
